Goal: Information Seeking & Learning: Check status

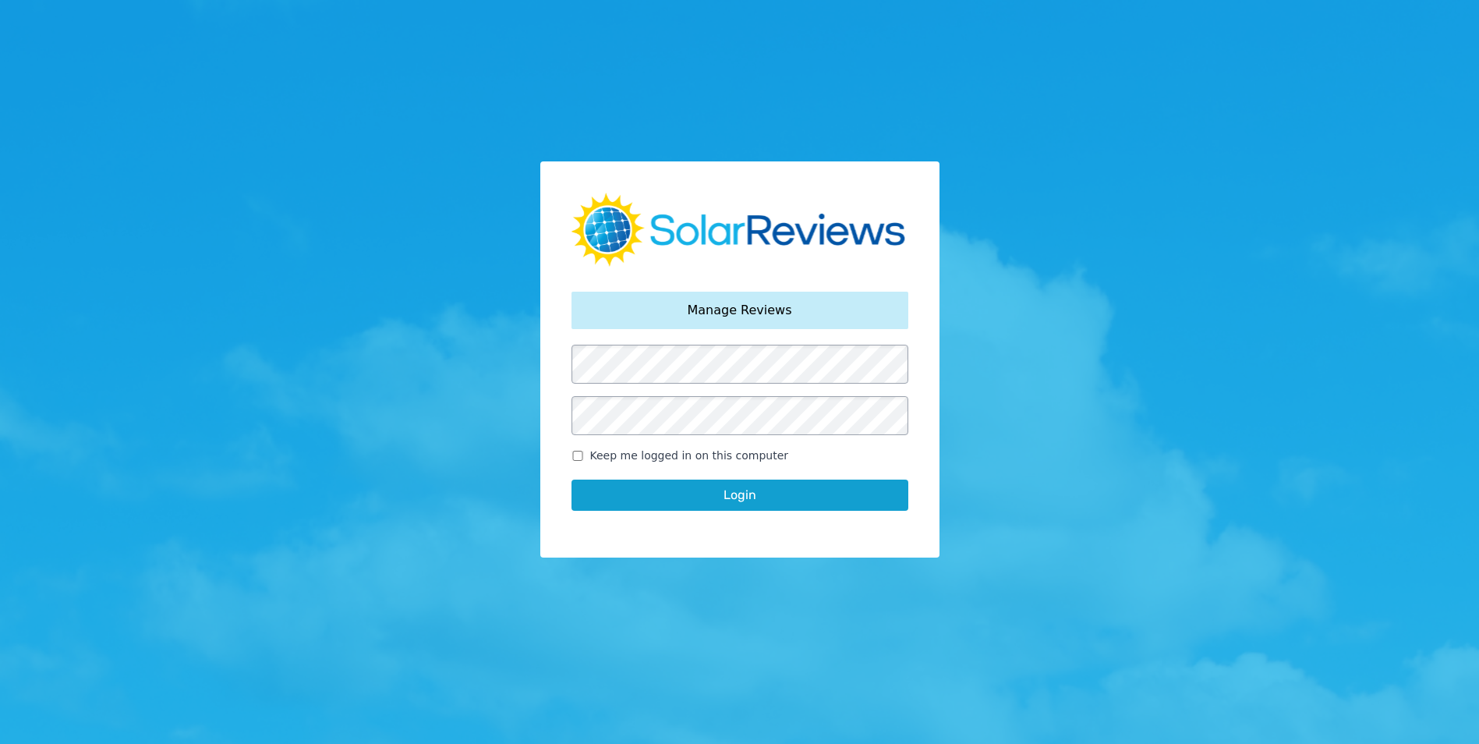
click at [731, 487] on button "Login" at bounding box center [739, 494] width 337 height 31
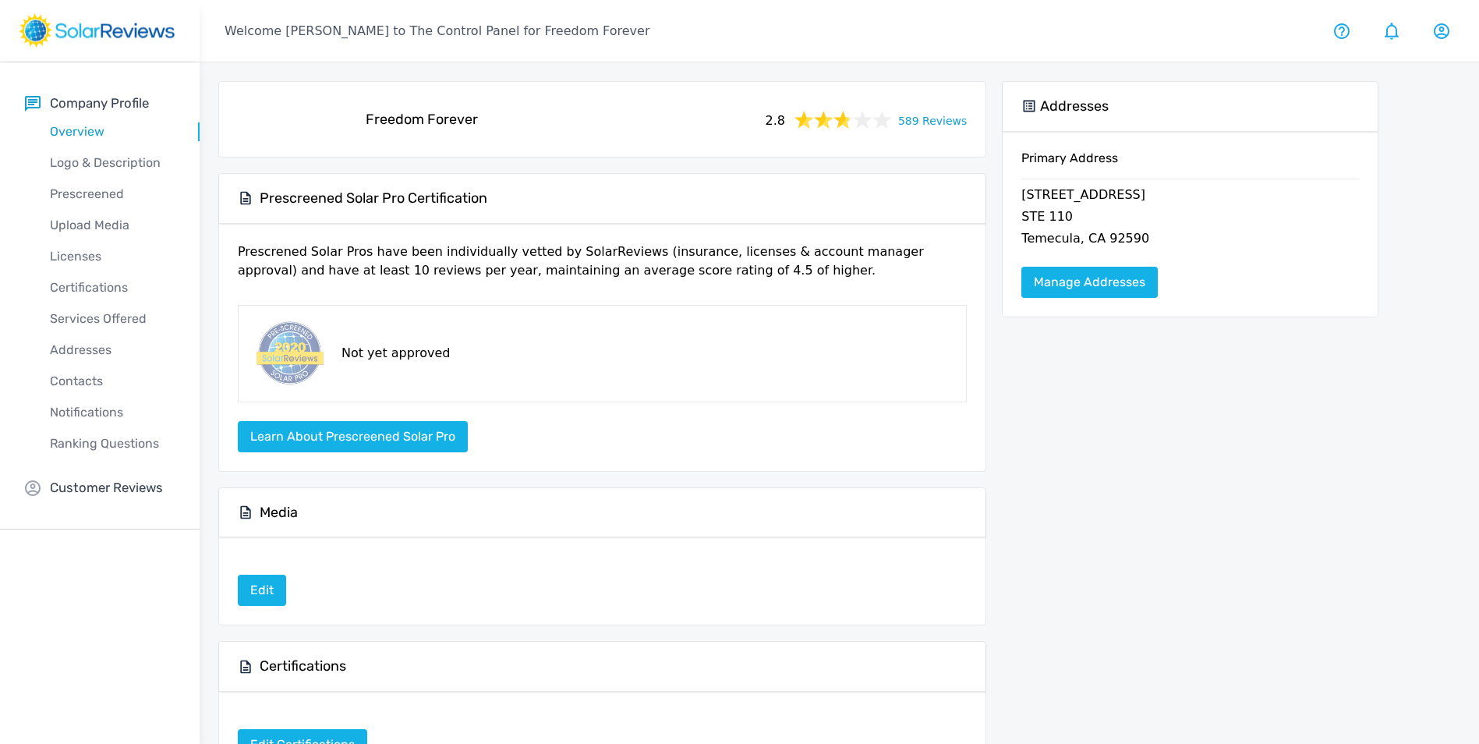
click at [934, 120] on link "589 Reviews" at bounding box center [932, 119] width 69 height 19
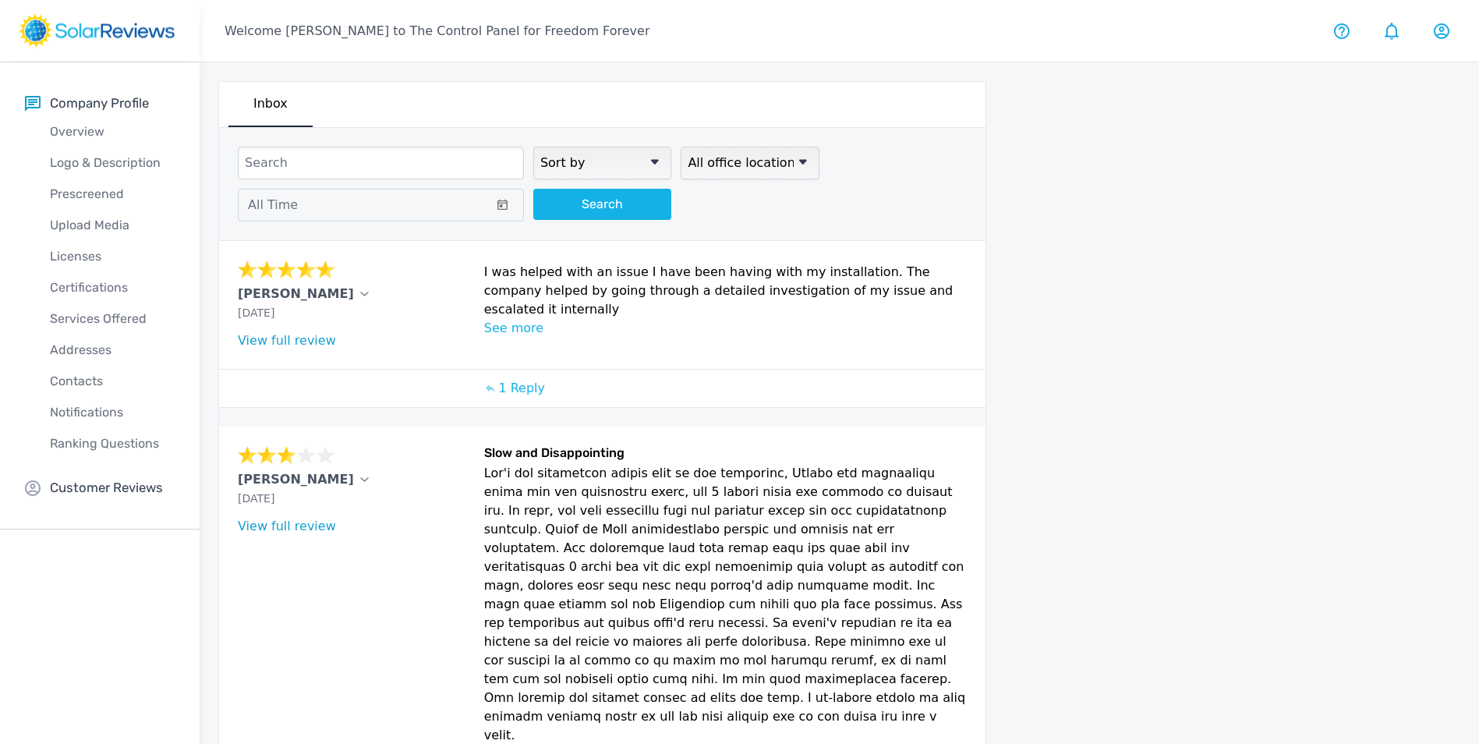
click at [571, 163] on select "Sort by newest oldest Rating: highest to lowest Rating: lowest to highest" at bounding box center [602, 163] width 138 height 33
click at [372, 210] on button "All Time" at bounding box center [381, 205] width 286 height 33
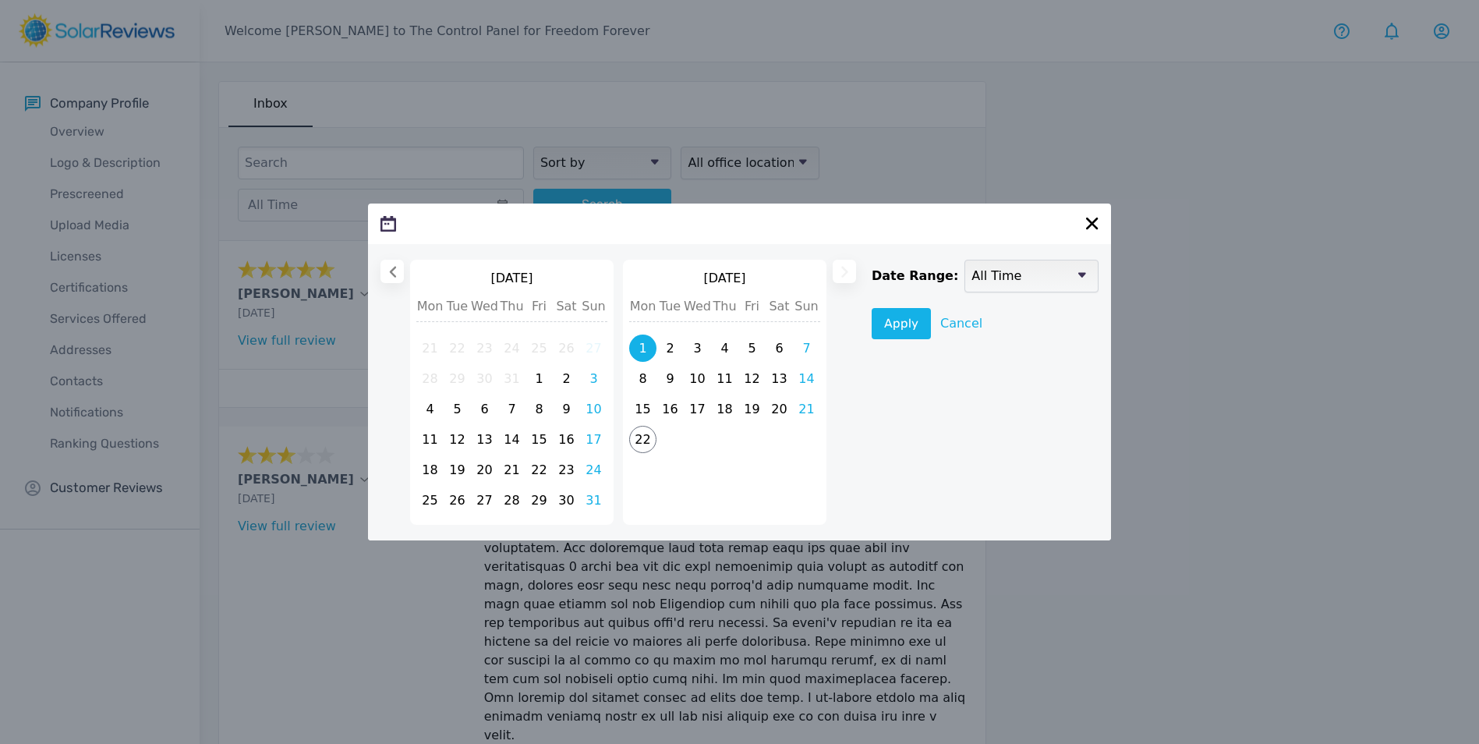
click at [640, 347] on span "1" at bounding box center [642, 347] width 27 height 27
select select
click at [644, 444] on span "22" at bounding box center [642, 440] width 27 height 27
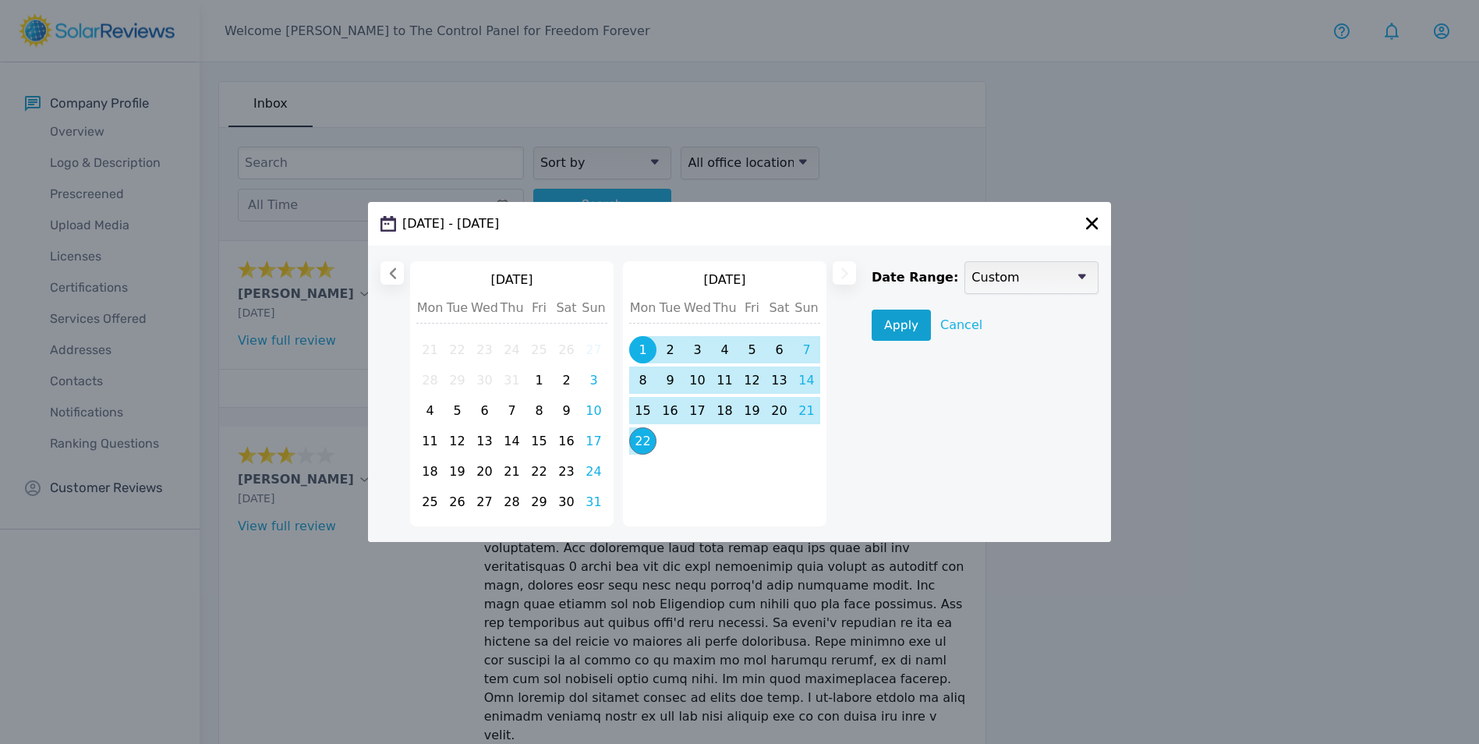
click at [897, 331] on button "Apply" at bounding box center [901, 325] width 59 height 31
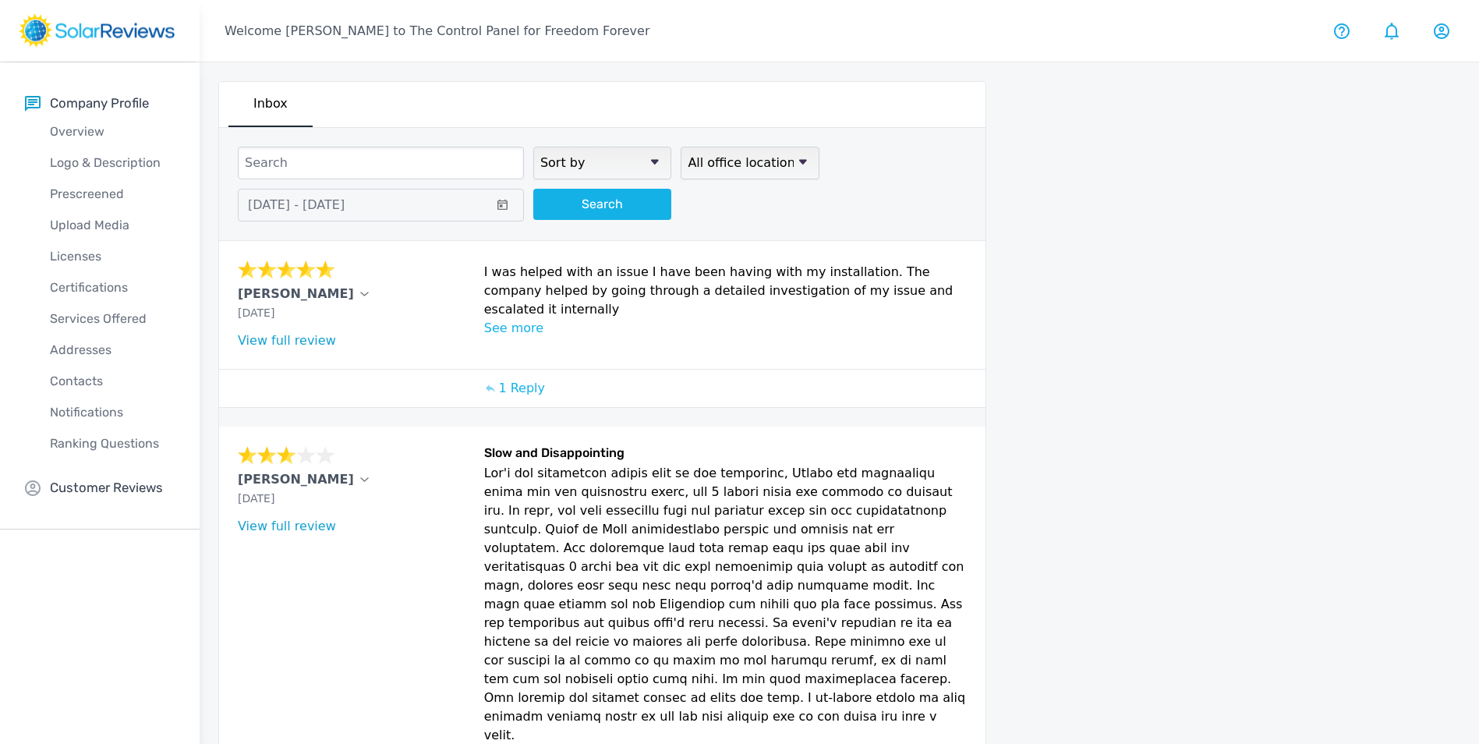
click at [629, 155] on select "Sort by newest oldest Rating: highest to lowest Rating: lowest to highest" at bounding box center [602, 163] width 138 height 33
select select "lowest"
click at [533, 147] on select "Sort by newest oldest Rating: highest to lowest Rating: lowest to highest" at bounding box center [602, 163] width 138 height 33
click at [607, 205] on button "Search" at bounding box center [602, 204] width 138 height 31
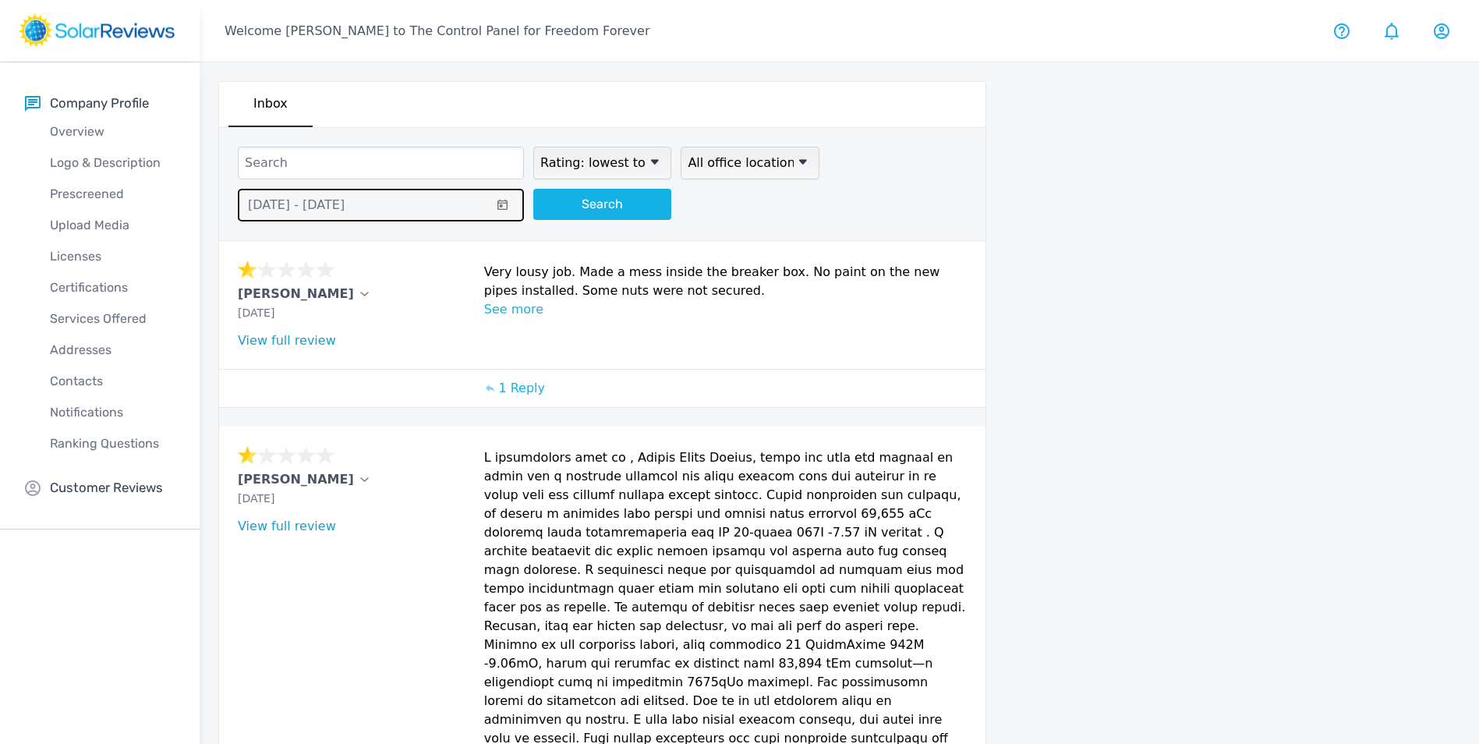
click at [499, 200] on icon at bounding box center [502, 204] width 10 height 11
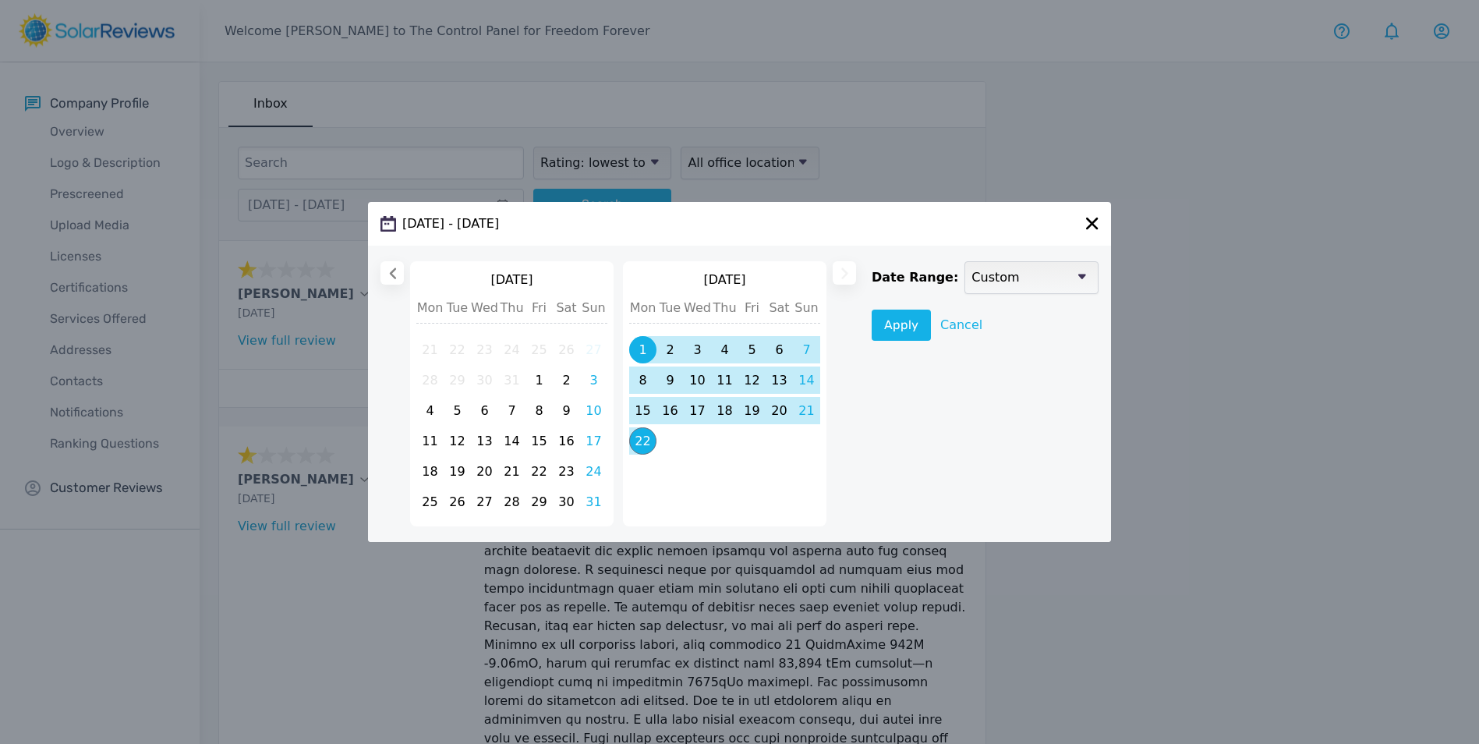
click at [1027, 282] on select "Custom 1 Week 30 Days 3 Months 1 Year All Time" at bounding box center [1031, 277] width 134 height 33
select select "all_time"
click at [964, 261] on select "Custom 1 Week 30 Days 3 Months 1 Year All Time" at bounding box center [1031, 277] width 134 height 33
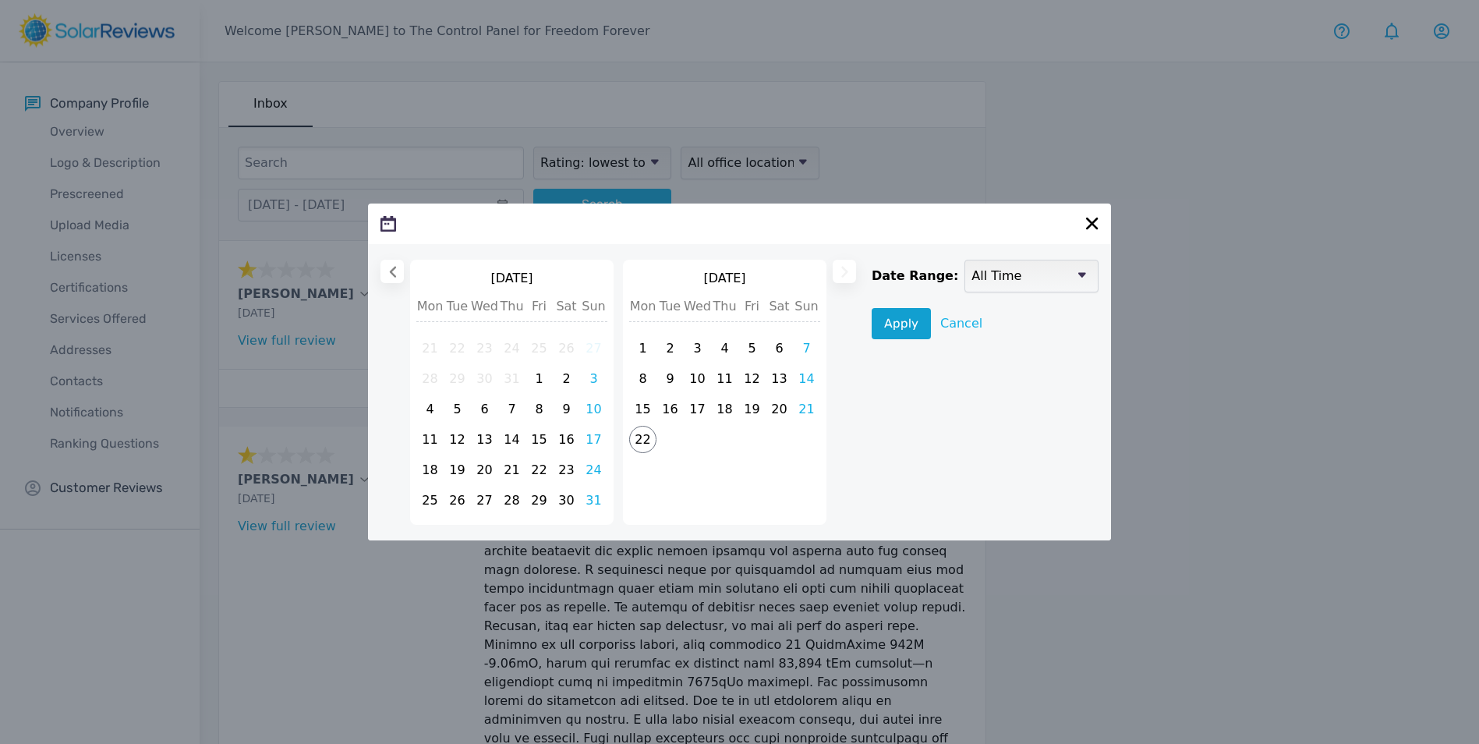
click at [914, 327] on button "Apply" at bounding box center [901, 323] width 59 height 31
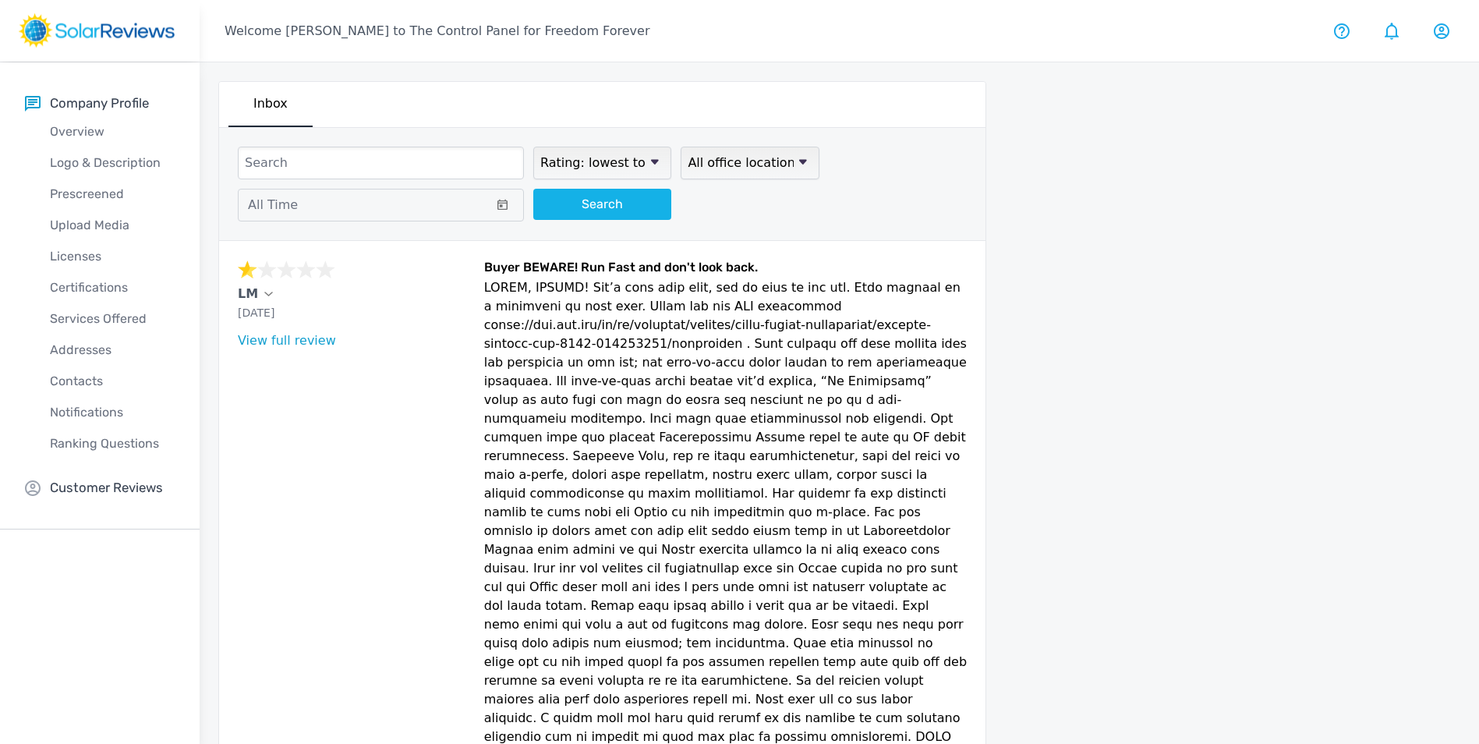
click at [621, 164] on select "Sort by newest oldest Rating: highest to lowest Rating: lowest to highest" at bounding box center [602, 163] width 138 height 33
select select "newest"
click at [533, 147] on select "Sort by newest oldest Rating: highest to lowest Rating: lowest to highest" at bounding box center [602, 163] width 138 height 33
click at [591, 212] on button "Search" at bounding box center [602, 204] width 138 height 31
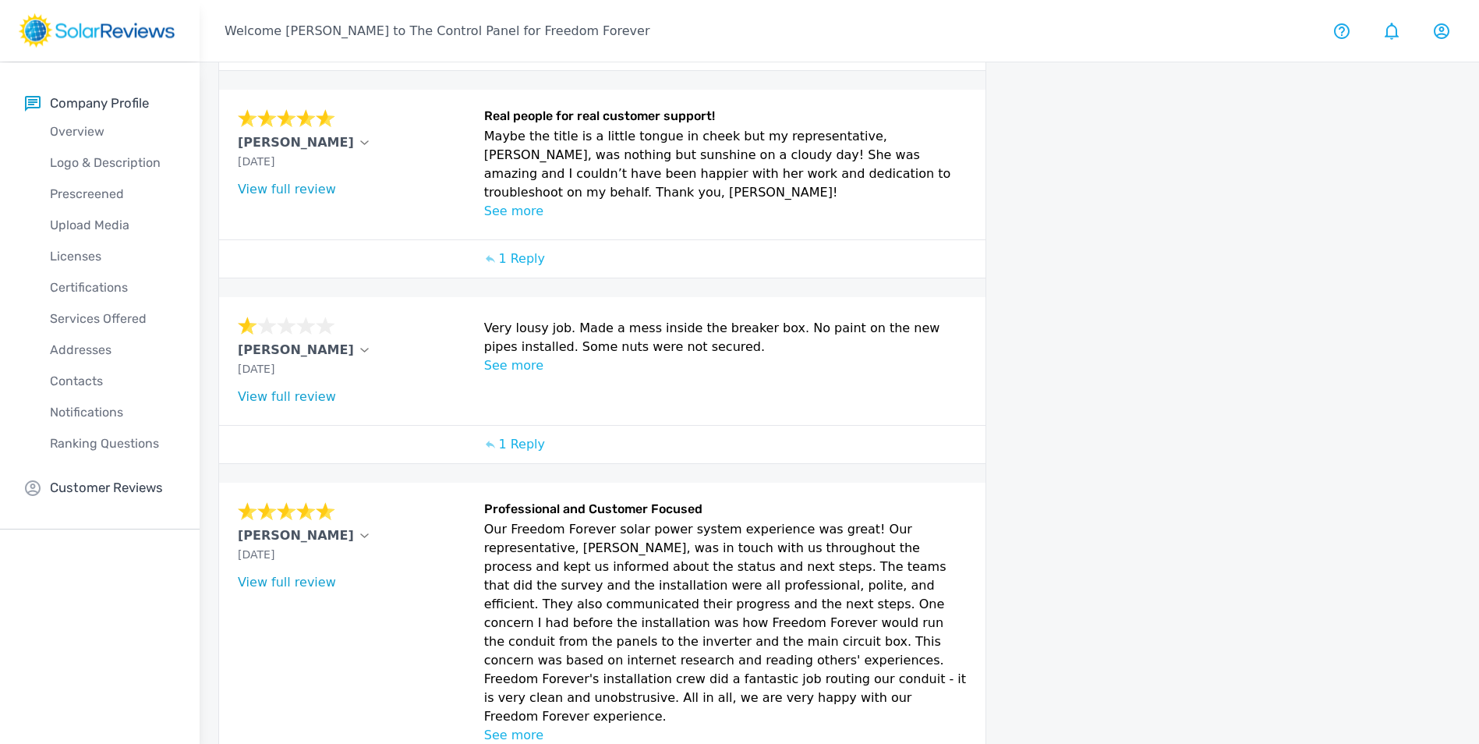
scroll to position [776, 0]
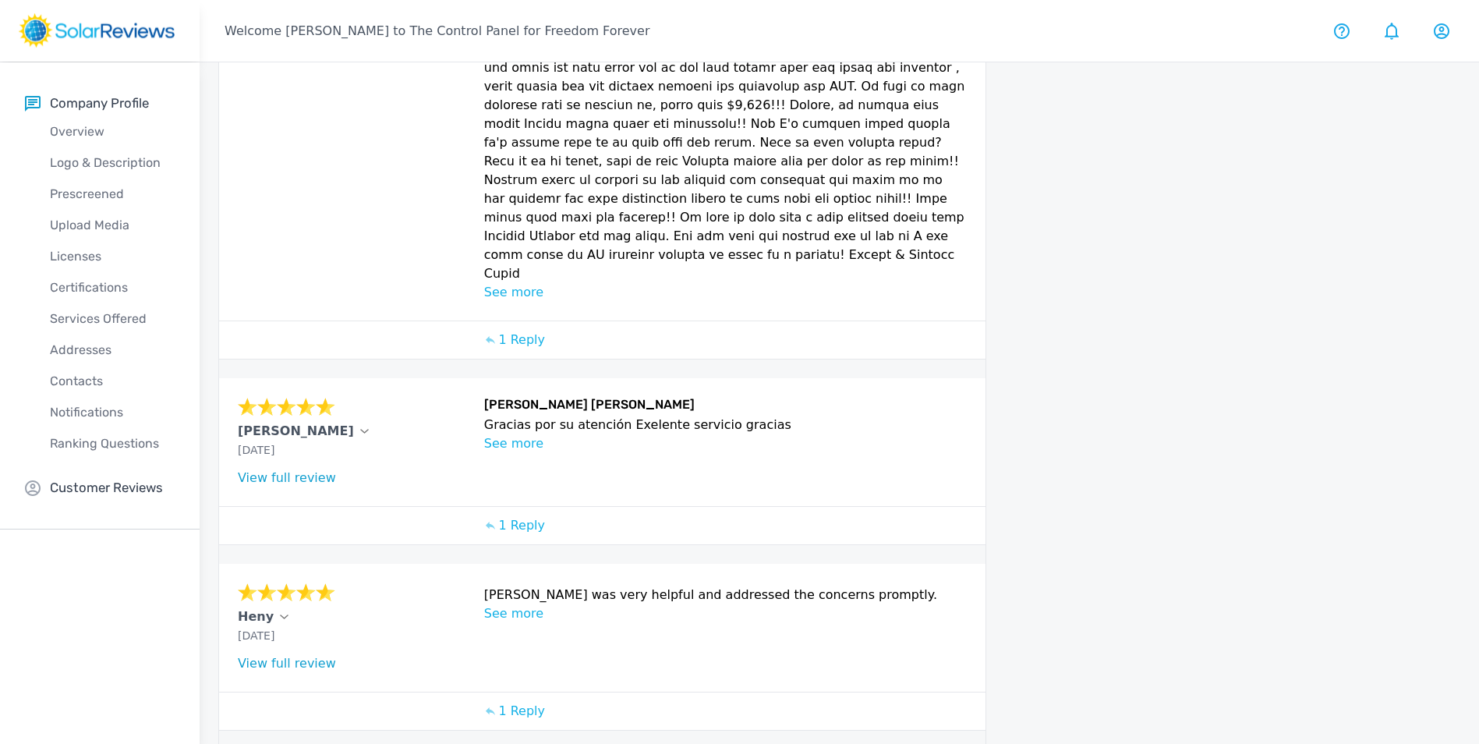
scroll to position [1056, 0]
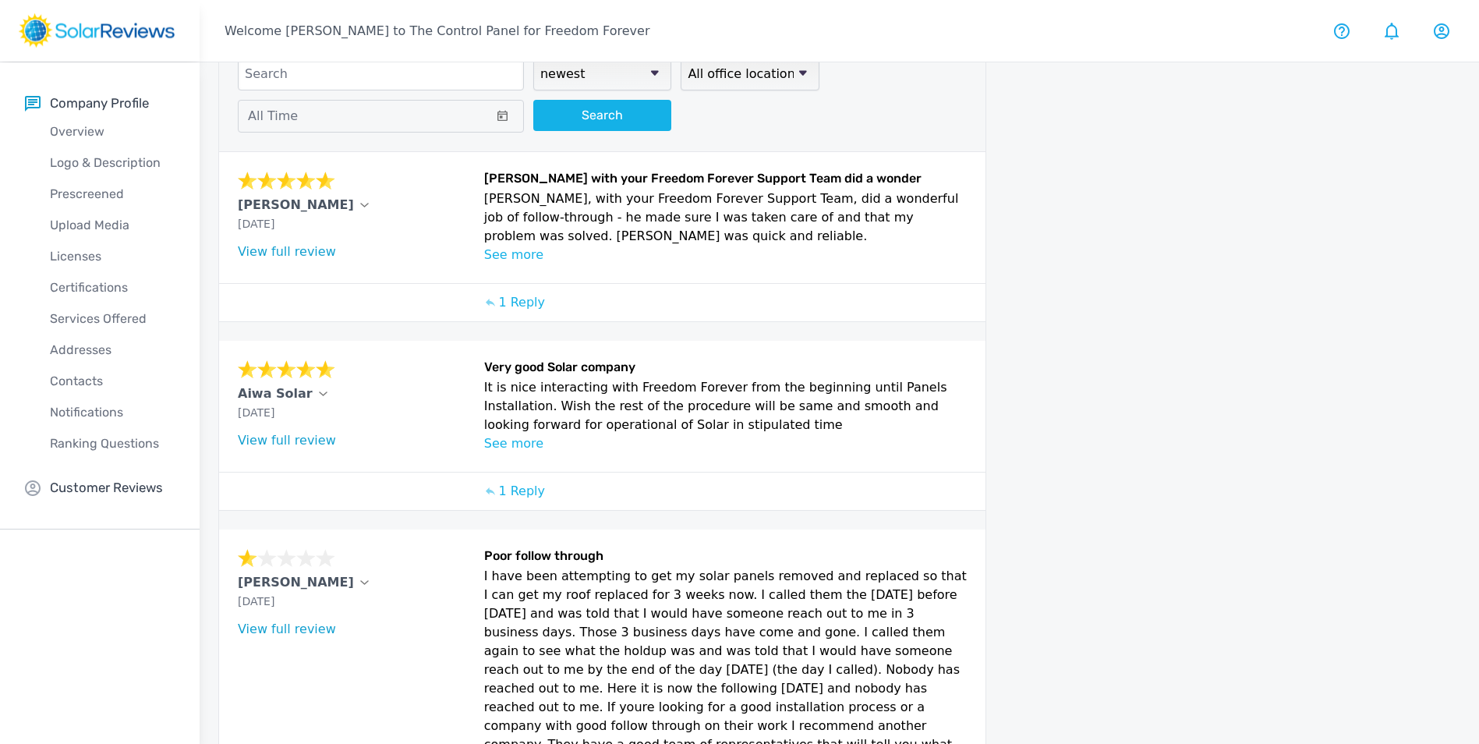
scroll to position [635, 0]
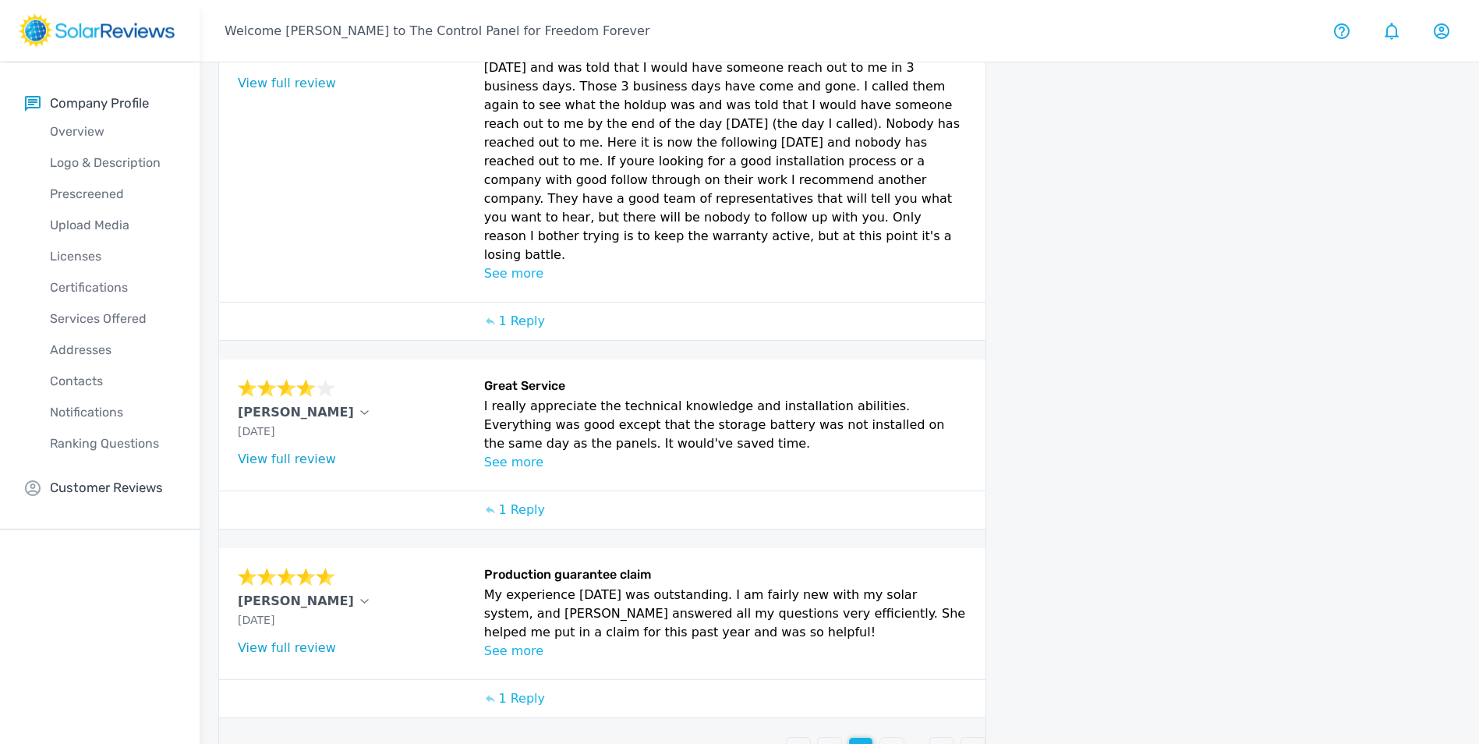
click at [889, 738] on div "4" at bounding box center [891, 749] width 23 height 23
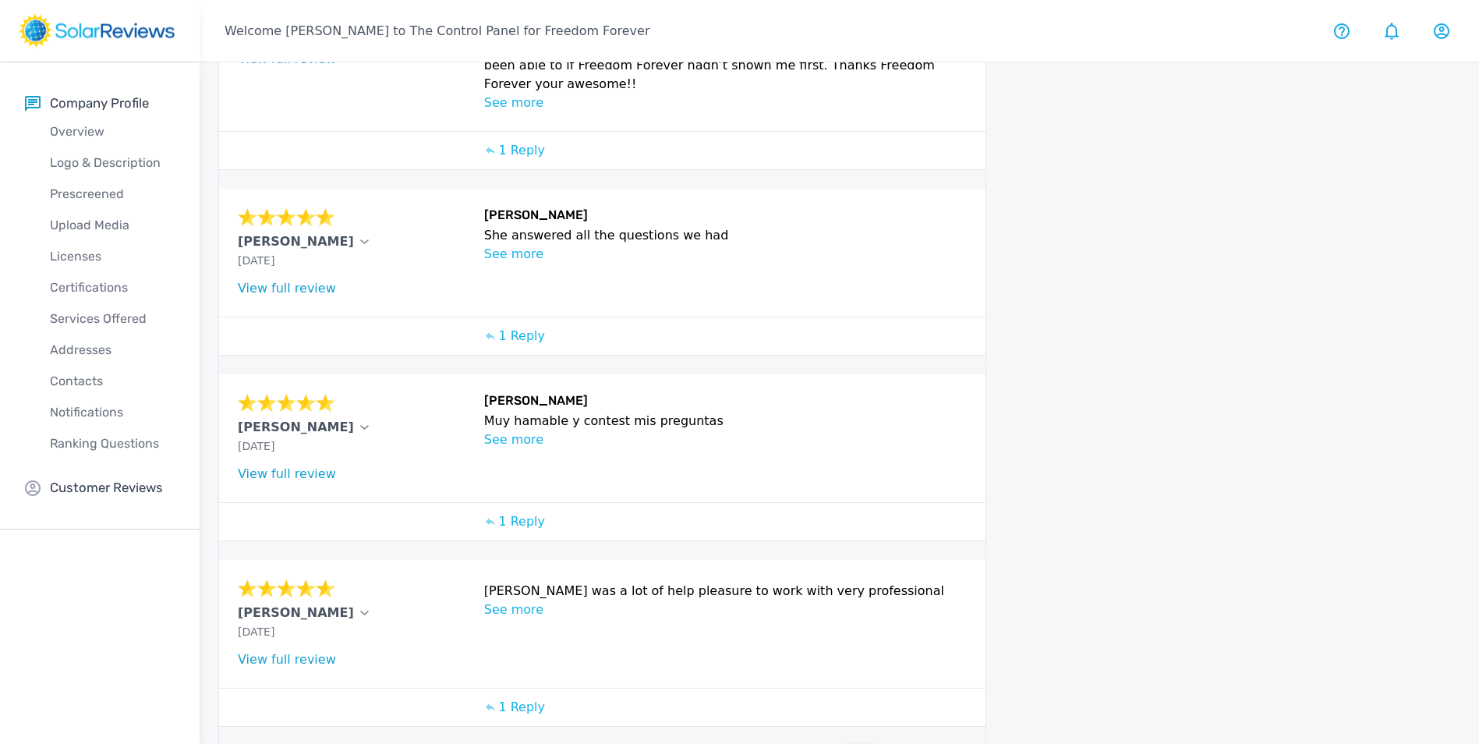
scroll to position [491, 0]
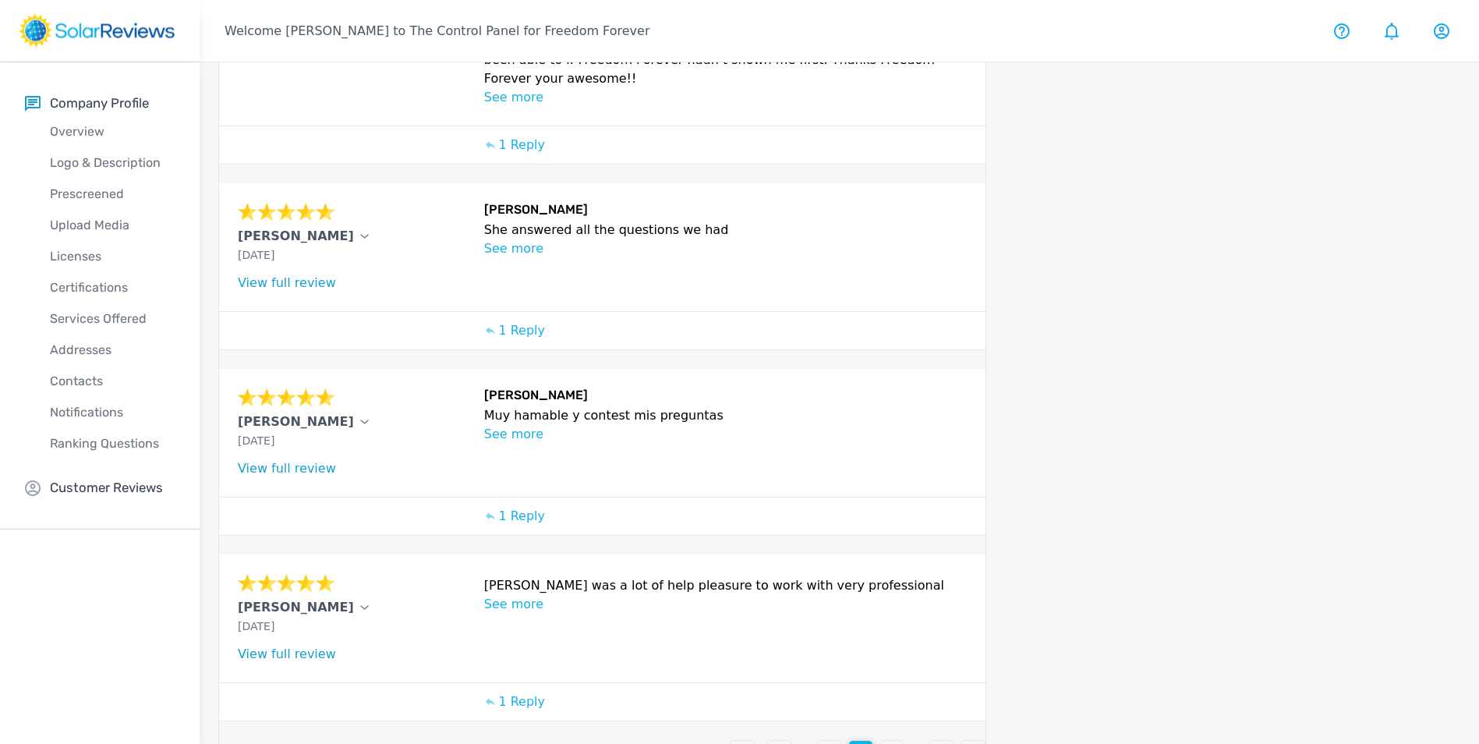
click at [890, 743] on p "5" at bounding box center [892, 752] width 8 height 19
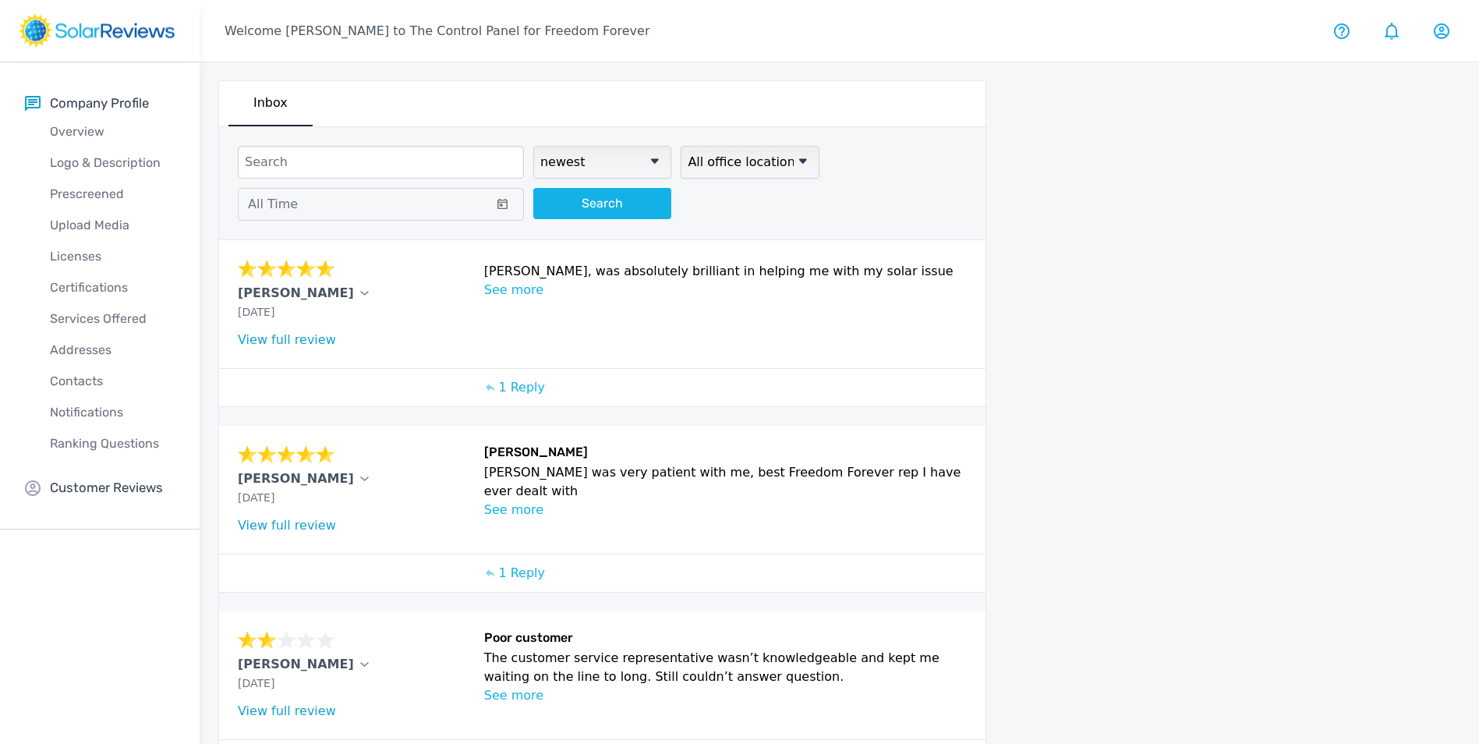
scroll to position [0, 0]
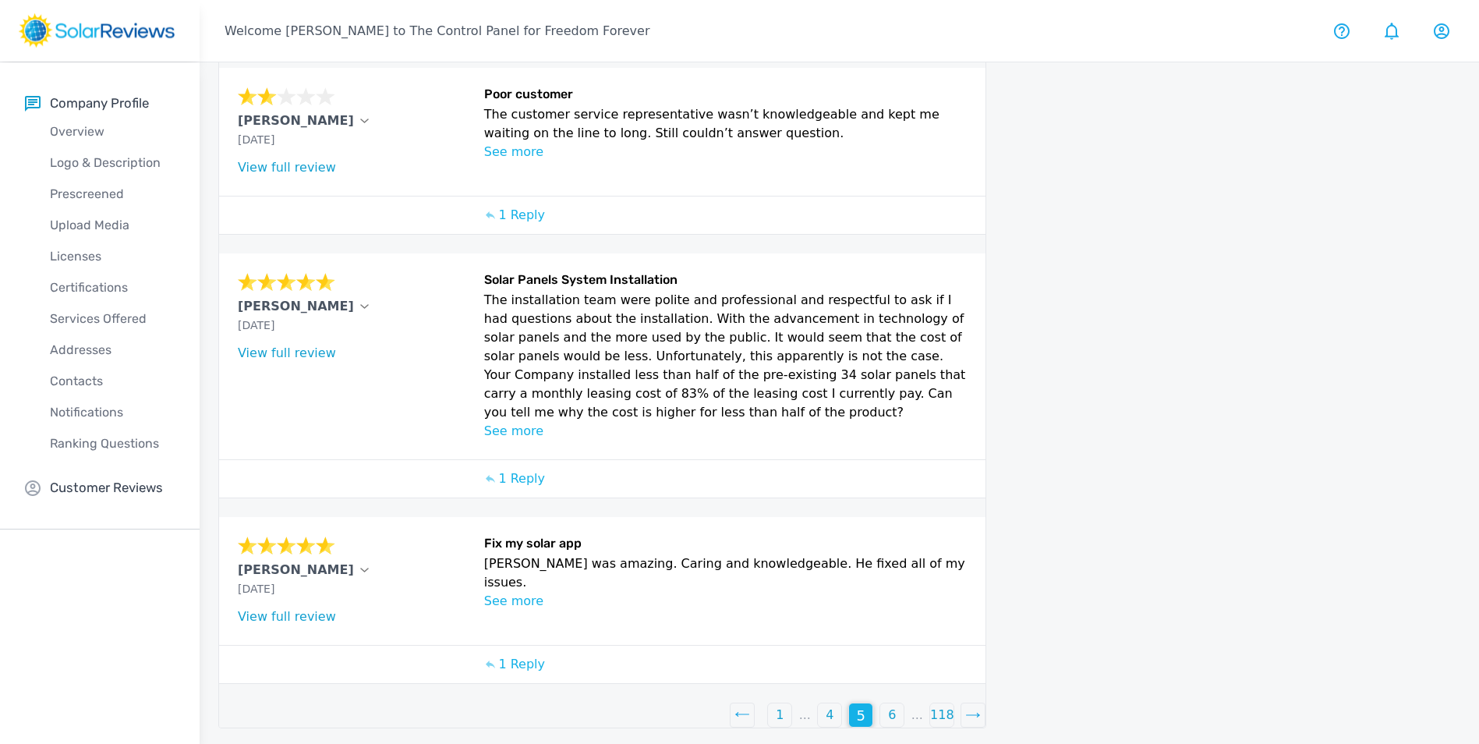
click at [889, 706] on p "6" at bounding box center [892, 715] width 8 height 19
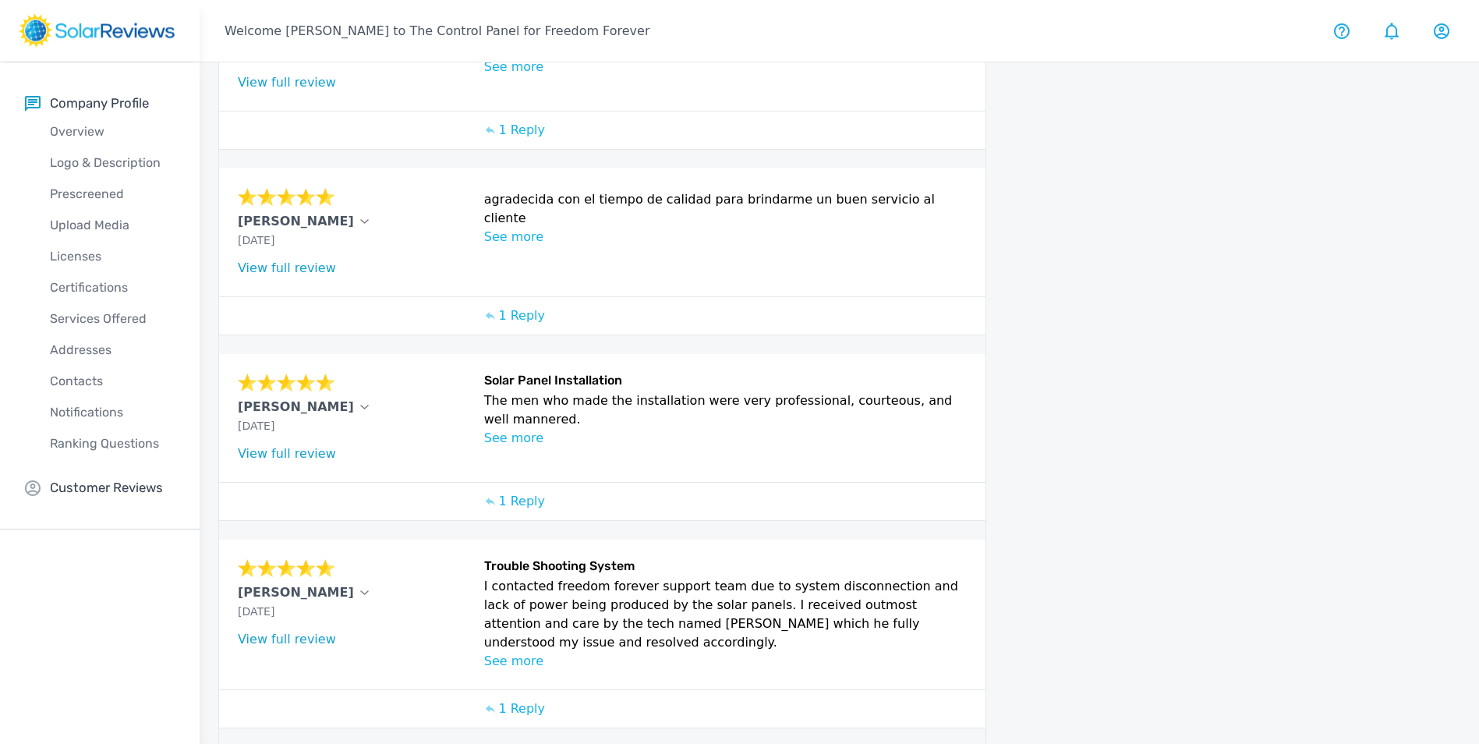
scroll to position [511, 0]
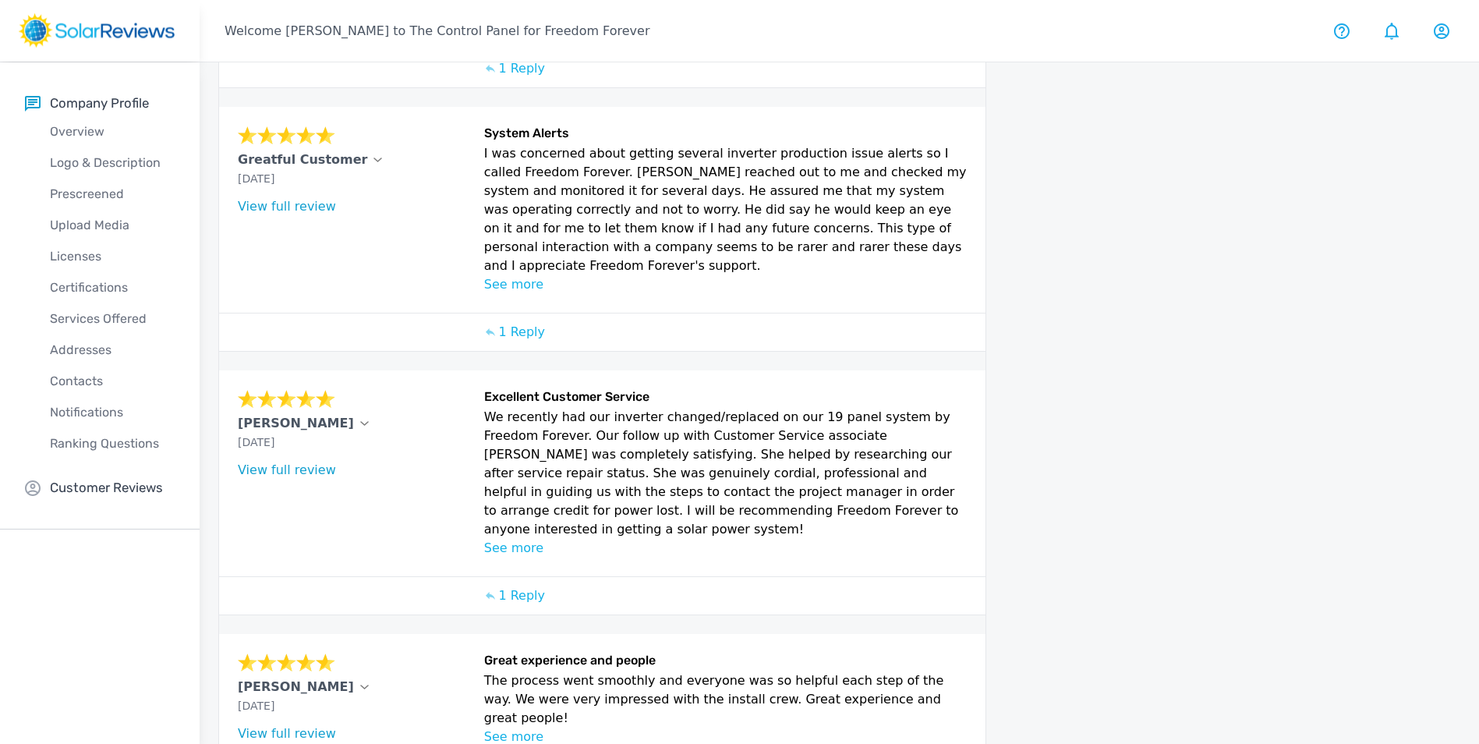
scroll to position [627, 0]
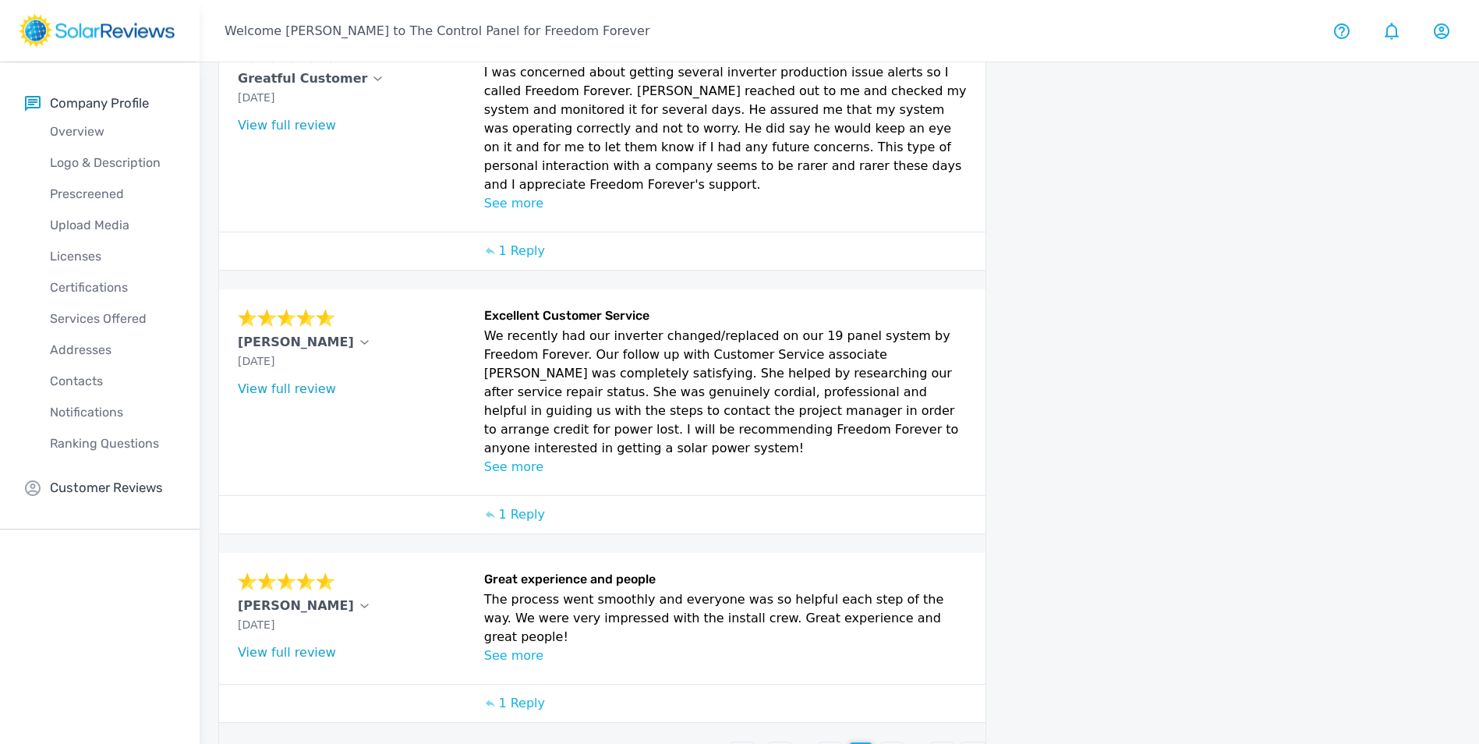
click at [744, 742] on div at bounding box center [741, 753] width 23 height 23
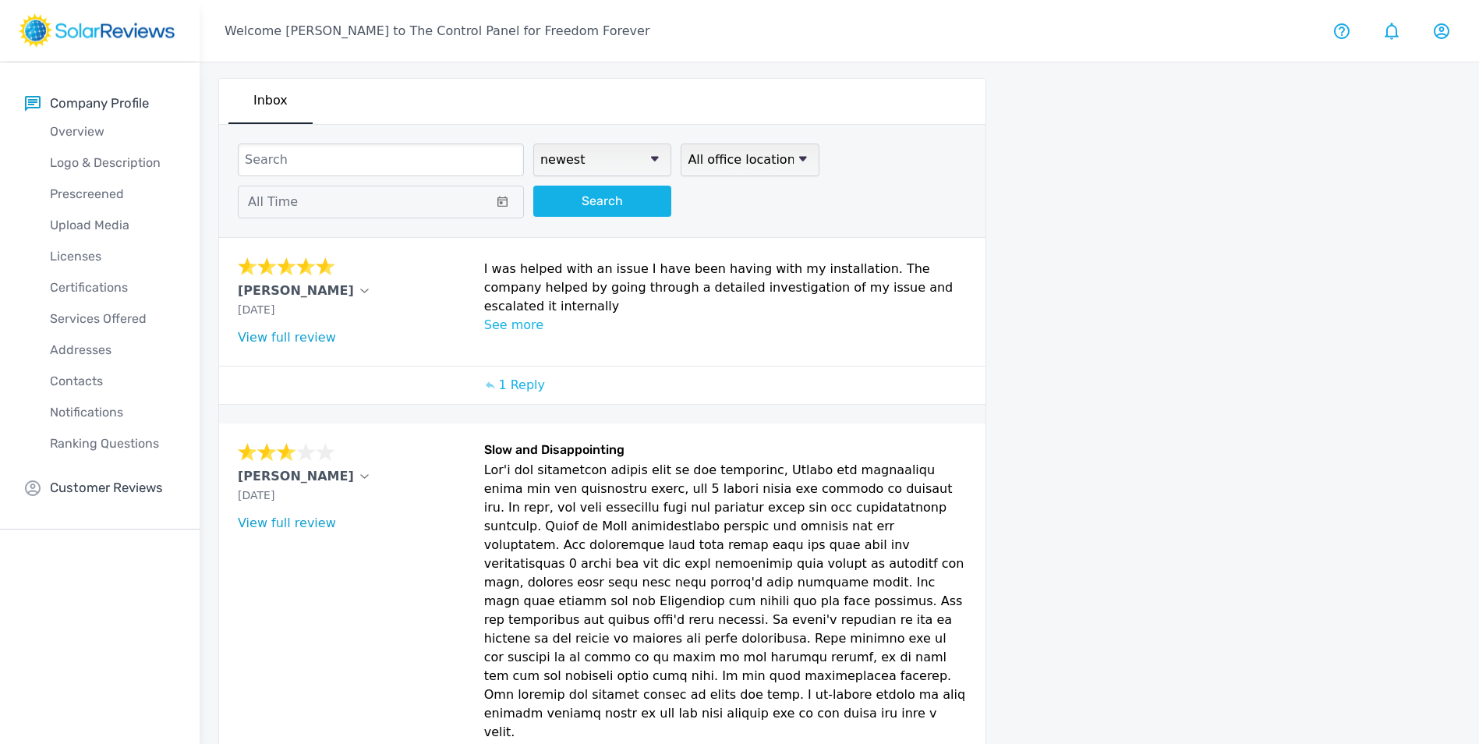
scroll to position [0, 0]
